Goal: Transaction & Acquisition: Purchase product/service

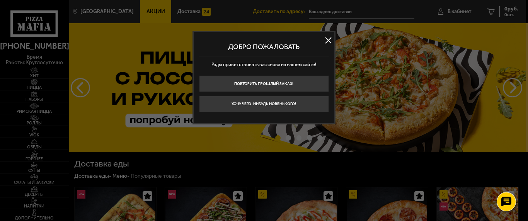
click at [291, 113] on div "Добро пожаловать Рады приветствовать вас снова на нашем сайте! Повторить прошлы…" at bounding box center [264, 78] width 143 height 94
click at [290, 108] on button "Хочу чего-нибудь новенького!" at bounding box center [264, 104] width 130 height 17
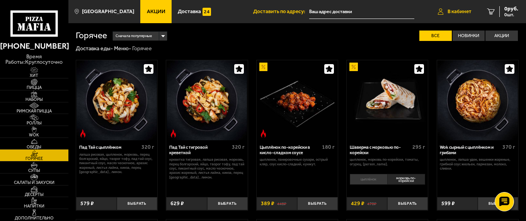
click at [469, 14] on span "В кабинет" at bounding box center [460, 11] width 24 height 5
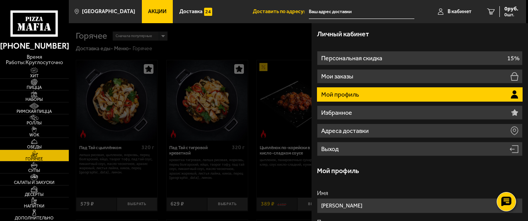
click at [403, 29] on div "Личный кабинет" at bounding box center [420, 34] width 206 height 22
click at [225, 13] on ul "Акции Доставка" at bounding box center [197, 11] width 111 height 23
click at [336, 10] on input "text" at bounding box center [362, 12] width 106 height 14
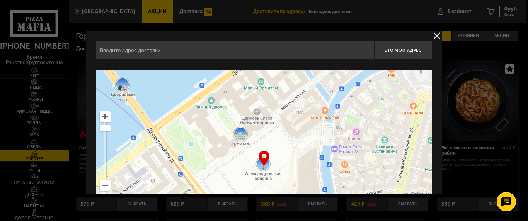
click at [450, 14] on div at bounding box center [264, 110] width 528 height 221
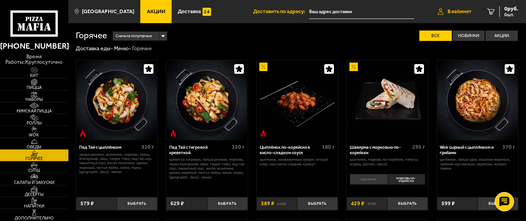
click at [445, 11] on link "В кабинет" at bounding box center [454, 11] width 49 height 23
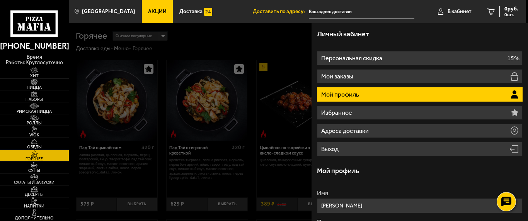
click at [427, 94] on li "Мой профиль" at bounding box center [420, 94] width 206 height 14
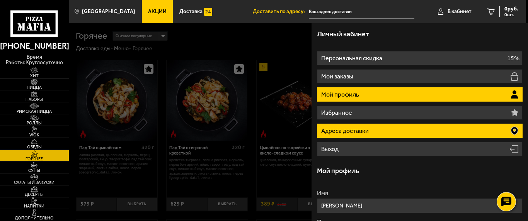
click at [395, 126] on li "Адреса доставки" at bounding box center [420, 131] width 206 height 14
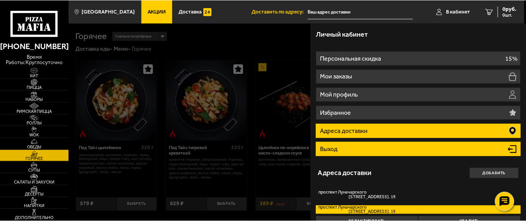
scroll to position [14, 0]
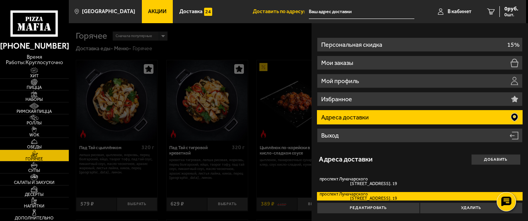
click at [409, 195] on label "[GEOGRAPHIC_DATA][STREET_ADDRESS]. 19" at bounding box center [420, 196] width 206 height 9
click at [0, 0] on input "[GEOGRAPHIC_DATA][STREET_ADDRESS]. 19" at bounding box center [0, 0] width 0 height 0
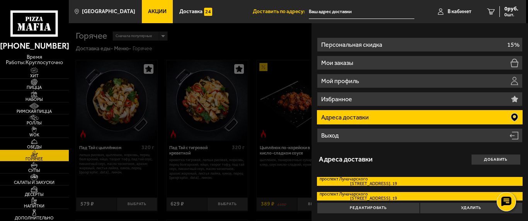
click at [393, 185] on span "[STREET_ADDRESS]. 19" at bounding box center [358, 184] width 77 height 4
click at [0, 0] on input "[GEOGRAPHIC_DATA][STREET_ADDRESS]. 19" at bounding box center [0, 0] width 0 height 0
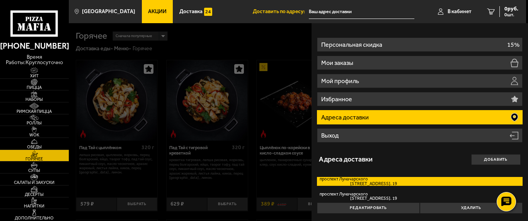
type input "[STREET_ADDRESS]"
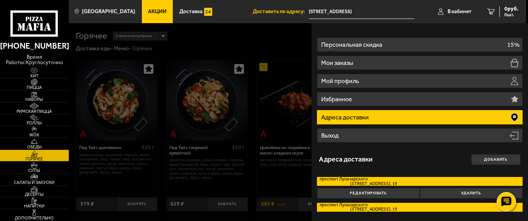
click at [415, 205] on label "[GEOGRAPHIC_DATA][STREET_ADDRESS]. 19" at bounding box center [420, 207] width 206 height 9
click at [0, 0] on input "[GEOGRAPHIC_DATA][STREET_ADDRESS]. 19" at bounding box center [0, 0] width 0 height 0
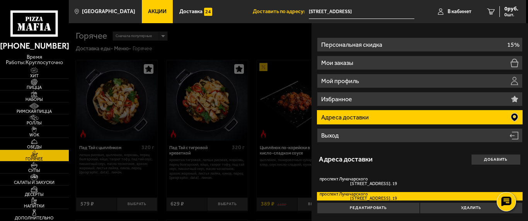
click at [228, 27] on div at bounding box center [333, 133] width 528 height 221
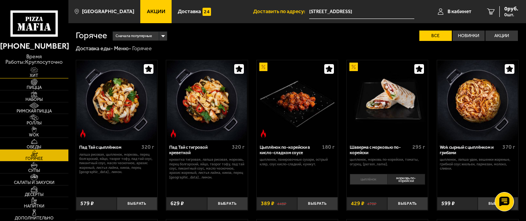
click at [32, 74] on span "Хит" at bounding box center [34, 75] width 68 height 4
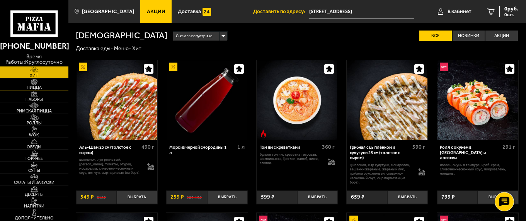
click at [39, 84] on img at bounding box center [34, 82] width 21 height 7
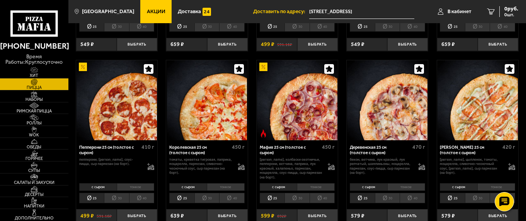
scroll to position [735, 0]
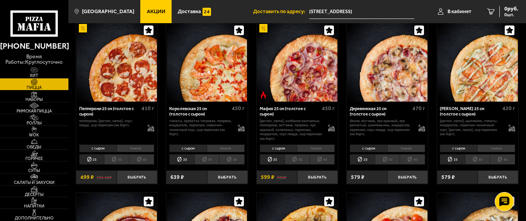
click at [324, 164] on li "40" at bounding box center [323, 159] width 26 height 10
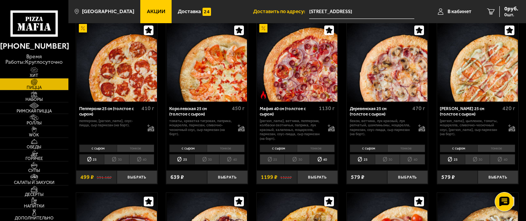
click at [293, 160] on li "30" at bounding box center [297, 159] width 25 height 10
click at [308, 176] on button "Выбрать" at bounding box center [317, 177] width 41 height 14
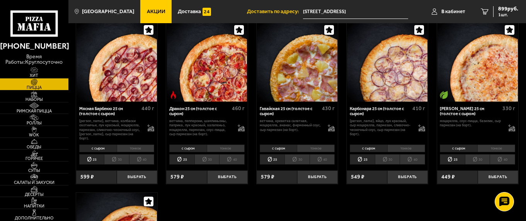
scroll to position [1082, 0]
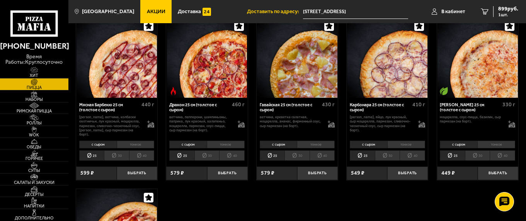
click at [480, 151] on li "30" at bounding box center [477, 155] width 25 height 10
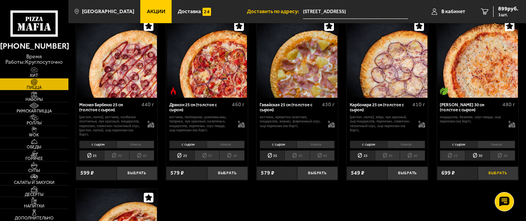
click at [499, 167] on button "Выбрать" at bounding box center [498, 174] width 41 height 14
click at [32, 95] on img at bounding box center [34, 94] width 21 height 7
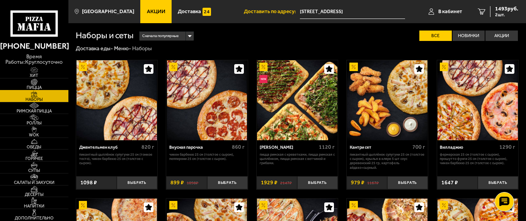
click at [33, 86] on span "Пицца" at bounding box center [34, 87] width 68 height 4
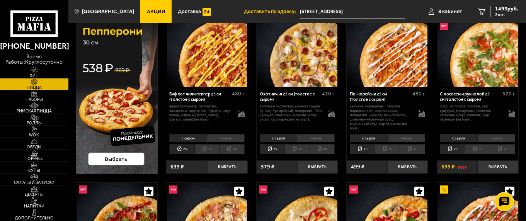
scroll to position [77, 0]
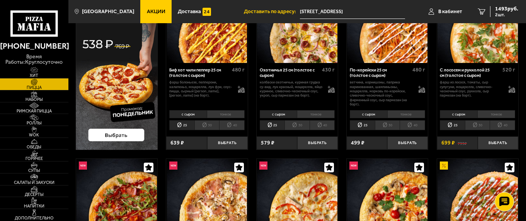
click at [475, 129] on li "30" at bounding box center [477, 125] width 25 height 10
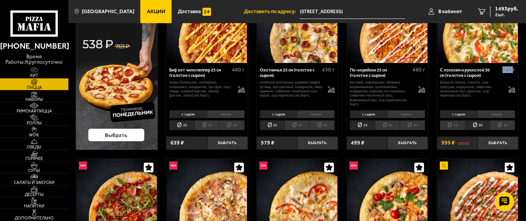
drag, startPoint x: 503, startPoint y: 70, endPoint x: 513, endPoint y: 71, distance: 9.3
click at [513, 71] on span "740 г" at bounding box center [509, 69] width 13 height 7
click at [33, 98] on span "Наборы" at bounding box center [34, 99] width 68 height 4
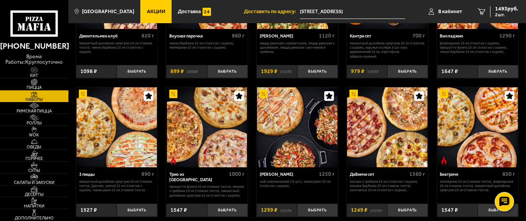
scroll to position [116, 0]
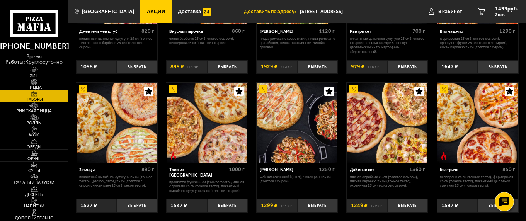
click at [31, 119] on img at bounding box center [34, 117] width 21 height 7
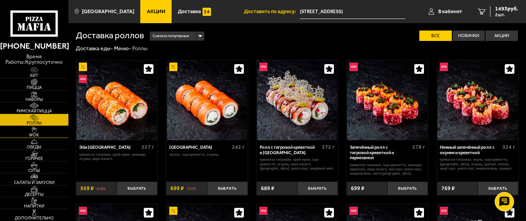
click at [39, 134] on span "WOK" at bounding box center [34, 135] width 68 height 4
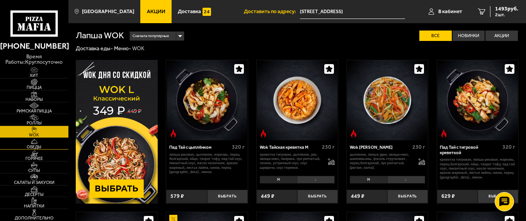
click at [37, 147] on span "Обеды" at bounding box center [34, 147] width 68 height 4
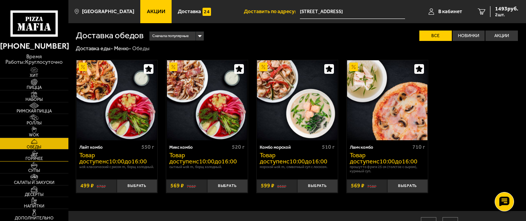
click at [39, 158] on span "Горячее" at bounding box center [34, 159] width 68 height 4
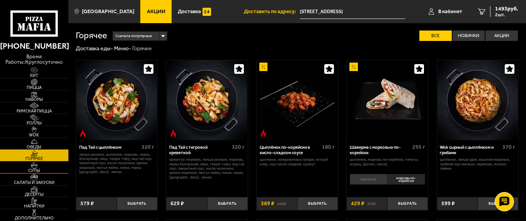
click at [38, 172] on span "Супы" at bounding box center [34, 171] width 68 height 4
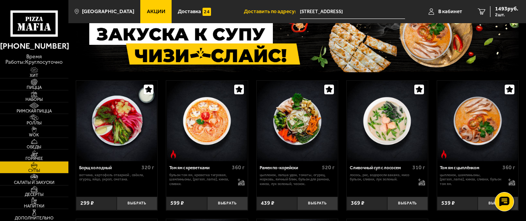
scroll to position [77, 0]
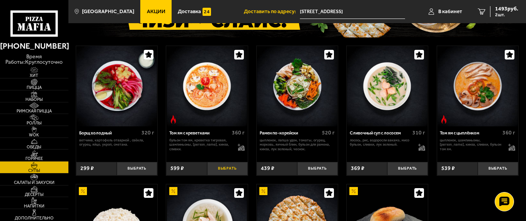
click at [226, 170] on button "Выбрать" at bounding box center [227, 169] width 41 height 14
click at [210, 166] on button "−" at bounding box center [214, 169] width 14 height 14
click at [499, 169] on button "Выбрать" at bounding box center [498, 169] width 41 height 14
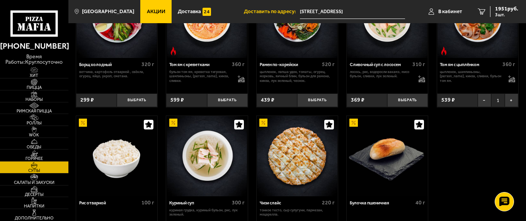
scroll to position [116, 0]
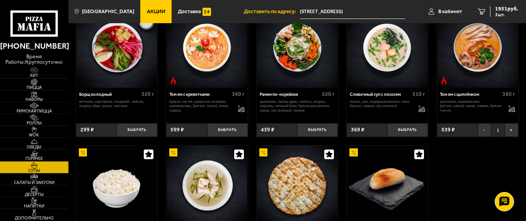
click at [482, 131] on button "−" at bounding box center [485, 130] width 14 height 14
click at [223, 129] on button "Выбрать" at bounding box center [227, 130] width 41 height 14
click at [39, 153] on img at bounding box center [34, 153] width 21 height 7
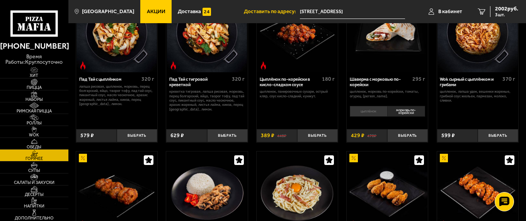
scroll to position [77, 0]
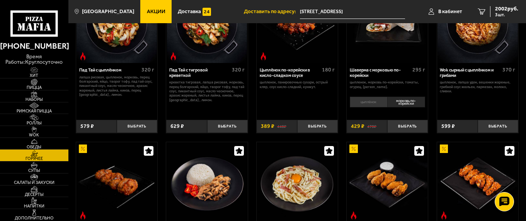
click at [362, 102] on li "цыплёнок" at bounding box center [368, 102] width 37 height 11
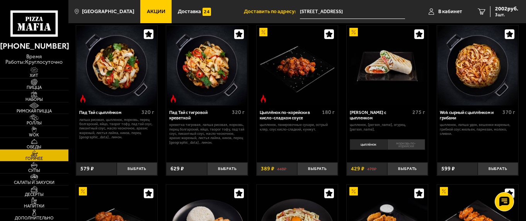
scroll to position [39, 0]
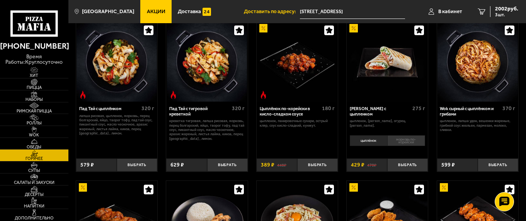
click at [409, 147] on div "цыплёнок морковь по-корейски 0" at bounding box center [387, 143] width 81 height 21
click at [409, 145] on li "морковь по-корейски" at bounding box center [406, 140] width 38 height 11
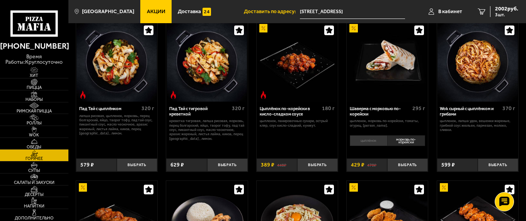
click at [366, 143] on li "цыплёнок" at bounding box center [368, 140] width 37 height 11
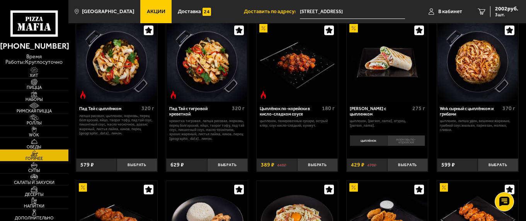
click at [402, 143] on li "морковь по-корейски" at bounding box center [406, 140] width 38 height 11
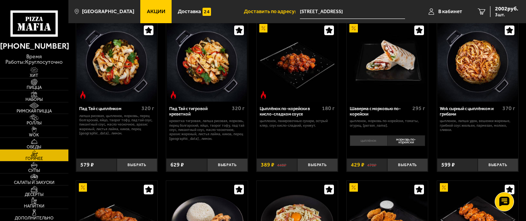
click at [375, 143] on li "цыплёнок" at bounding box center [368, 140] width 37 height 11
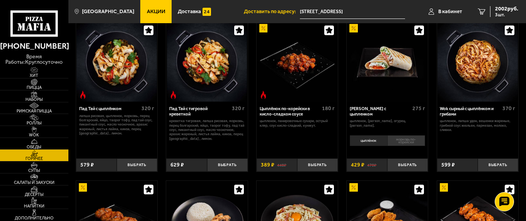
click at [402, 144] on li "морковь по-корейски" at bounding box center [406, 140] width 38 height 11
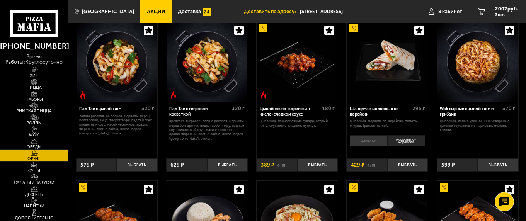
click at [367, 142] on li "цыплёнок" at bounding box center [368, 140] width 37 height 11
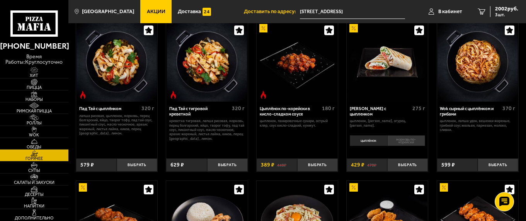
click at [402, 140] on li "морковь по-корейски" at bounding box center [406, 140] width 38 height 11
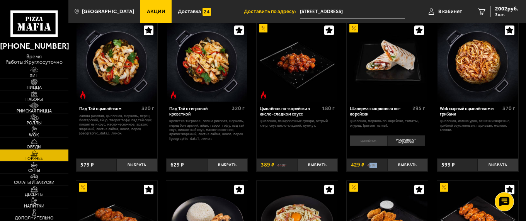
drag, startPoint x: 352, startPoint y: 165, endPoint x: 370, endPoint y: 165, distance: 17.4
click at [370, 165] on div "470 ₽ 429 ₽" at bounding box center [367, 165] width 41 height 14
click at [418, 167] on button "Выбрать" at bounding box center [407, 165] width 41 height 14
click at [419, 167] on button "+" at bounding box center [421, 165] width 14 height 14
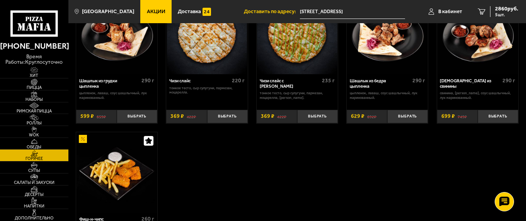
scroll to position [387, 0]
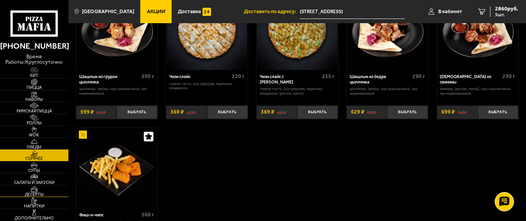
click at [28, 186] on img at bounding box center [34, 189] width 21 height 7
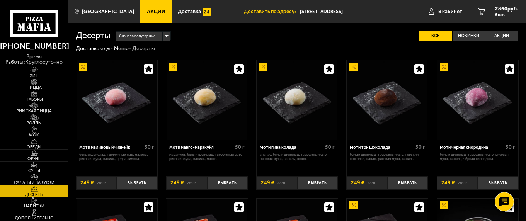
click at [35, 176] on img at bounding box center [34, 177] width 21 height 7
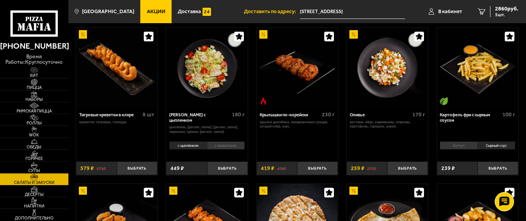
scroll to position [39, 0]
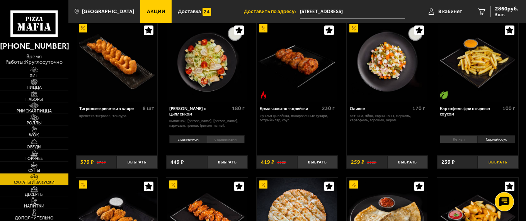
click at [496, 166] on button "Выбрать" at bounding box center [498, 162] width 41 height 14
click at [508, 163] on button "+" at bounding box center [512, 162] width 14 height 14
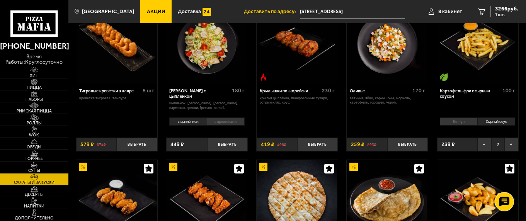
scroll to position [0, 0]
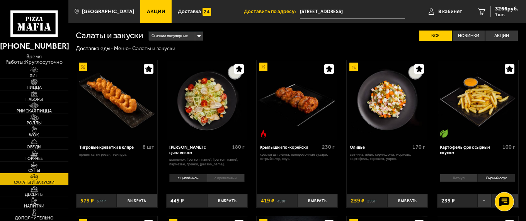
click at [34, 164] on img at bounding box center [34, 165] width 21 height 7
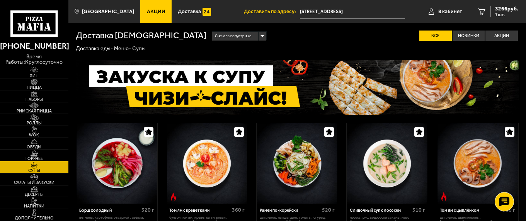
click at [37, 153] on img at bounding box center [34, 153] width 21 height 7
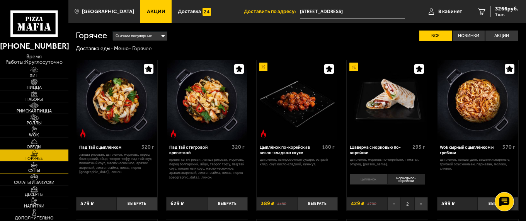
click at [33, 169] on span "Супы" at bounding box center [34, 171] width 68 height 4
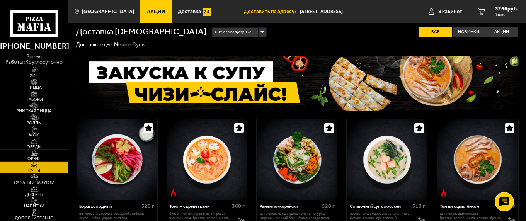
scroll to position [77, 0]
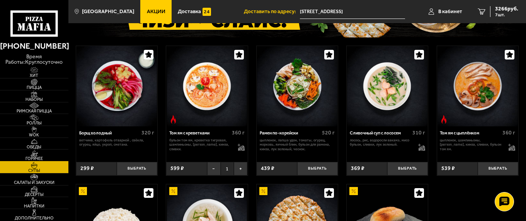
click at [36, 153] on img at bounding box center [34, 153] width 21 height 7
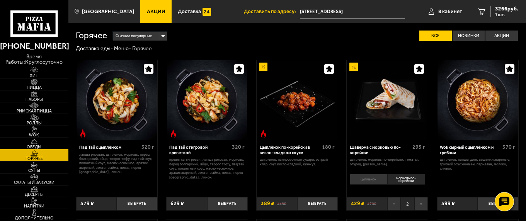
click at [37, 147] on span "Обеды" at bounding box center [34, 147] width 68 height 4
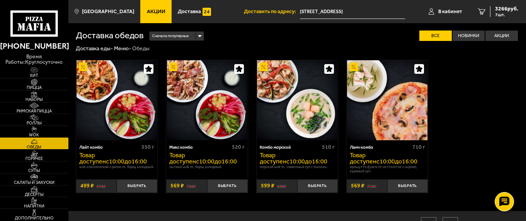
click at [39, 134] on span "WOK" at bounding box center [34, 135] width 68 height 4
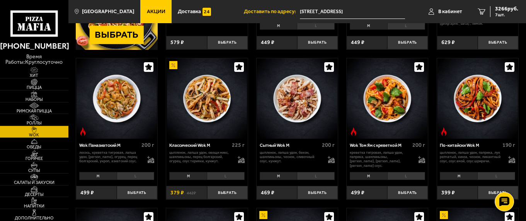
scroll to position [155, 0]
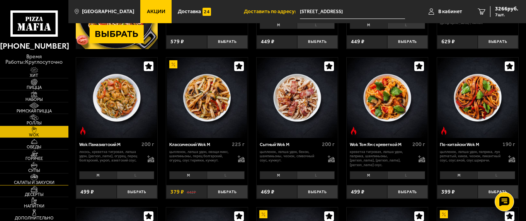
click at [29, 178] on img at bounding box center [34, 177] width 21 height 7
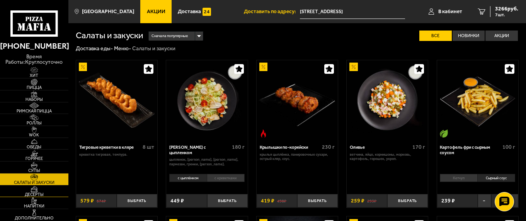
click at [40, 186] on img at bounding box center [34, 189] width 21 height 7
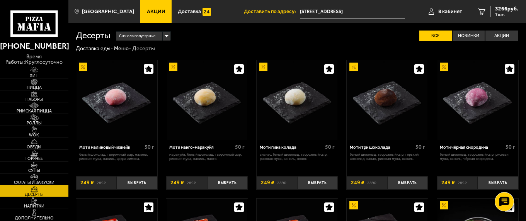
click at [38, 177] on img at bounding box center [34, 177] width 21 height 7
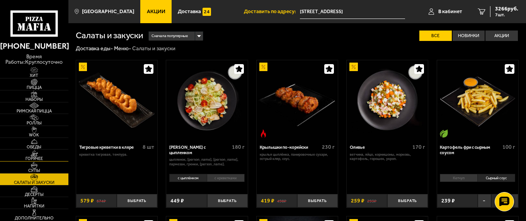
click at [41, 153] on img at bounding box center [34, 153] width 21 height 7
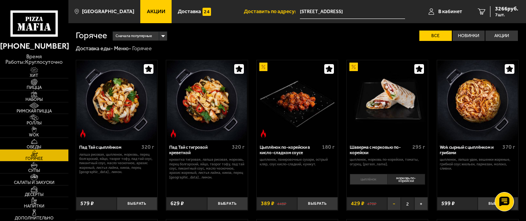
click at [395, 205] on button "−" at bounding box center [394, 204] width 14 height 14
click at [25, 144] on img at bounding box center [34, 141] width 21 height 7
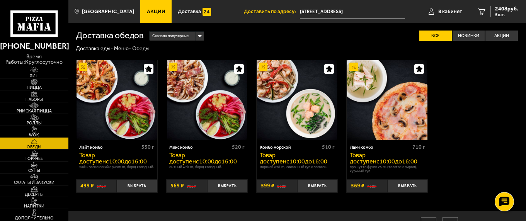
click at [34, 131] on img at bounding box center [34, 129] width 21 height 7
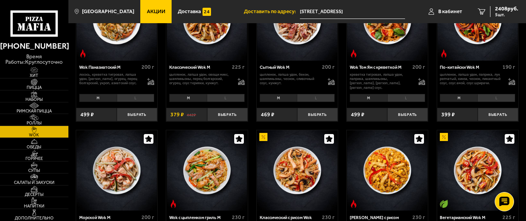
scroll to position [309, 0]
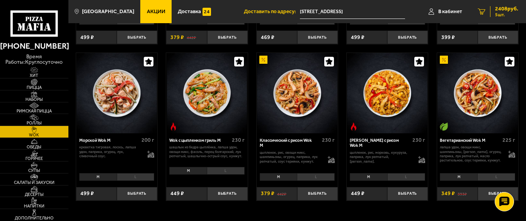
click at [502, 15] on span "5 шт." at bounding box center [506, 14] width 23 height 5
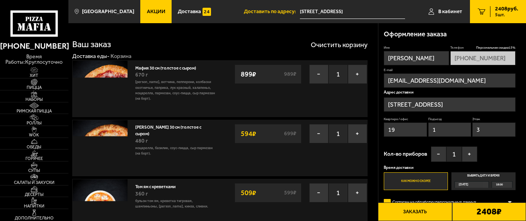
scroll to position [77, 0]
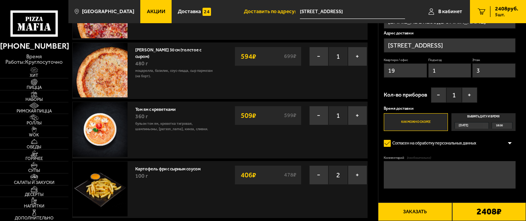
click at [412, 164] on textarea "Комментарий (необязательно)" at bounding box center [449, 174] width 131 height 27
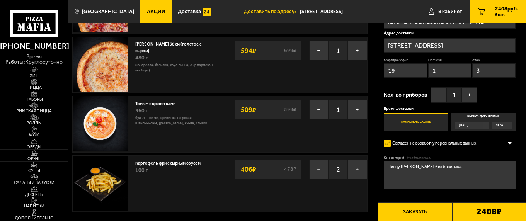
scroll to position [116, 0]
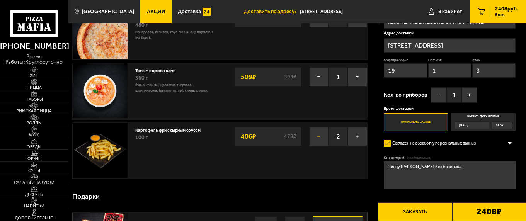
type textarea "Пиццу [PERSON_NAME] без базилика."
click at [321, 136] on button "−" at bounding box center [318, 136] width 19 height 19
click at [319, 139] on button "−" at bounding box center [318, 136] width 19 height 19
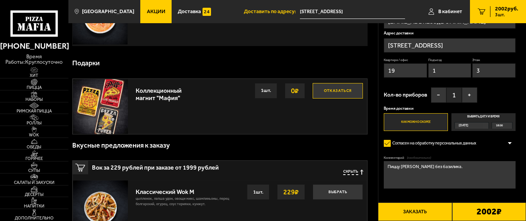
scroll to position [193, 0]
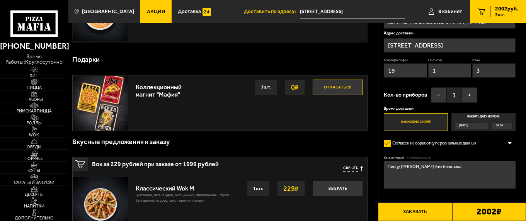
click at [337, 87] on button "Отказаться" at bounding box center [338, 87] width 50 height 15
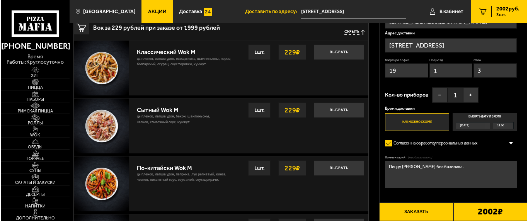
scroll to position [464, 0]
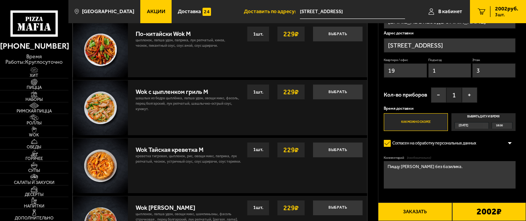
click at [440, 213] on button "Заказать" at bounding box center [415, 212] width 74 height 19
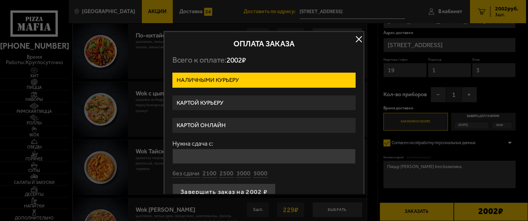
scroll to position [15, 0]
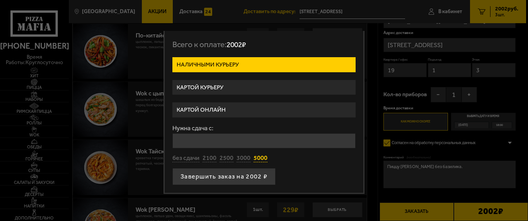
click at [260, 158] on button "5000" at bounding box center [261, 158] width 14 height 9
click at [189, 140] on input "5000" at bounding box center [263, 140] width 183 height 15
type input "5002"
click at [325, 167] on form "Наличными курьеру Картой курьеру Картой онлайн Нужна сдача с: 5002 без сдачи 21…" at bounding box center [263, 121] width 183 height 128
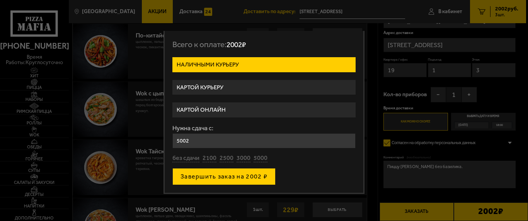
click at [245, 177] on button "Завершить заказ на 2002 ₽" at bounding box center [223, 176] width 103 height 17
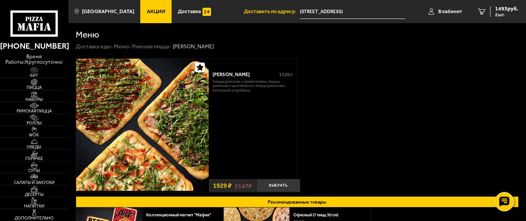
click at [146, 118] on img at bounding box center [142, 125] width 133 height 133
